Goal: Information Seeking & Learning: Learn about a topic

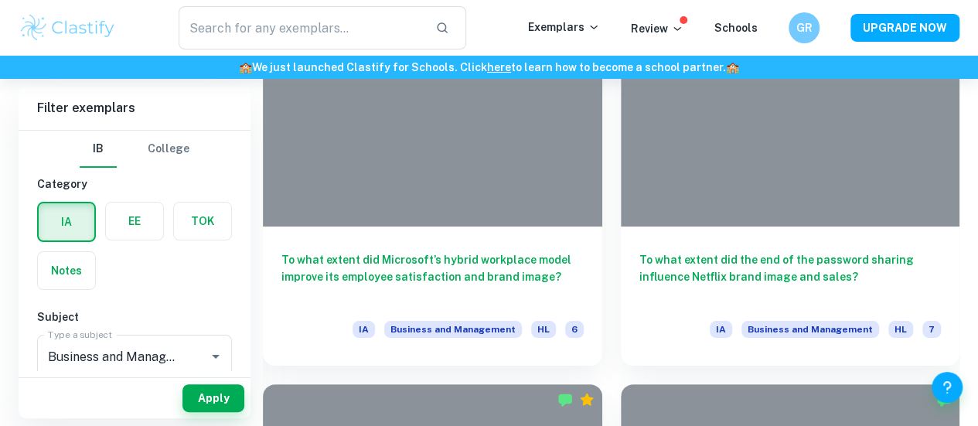
scroll to position [8788, 0]
